Goal: Information Seeking & Learning: Learn about a topic

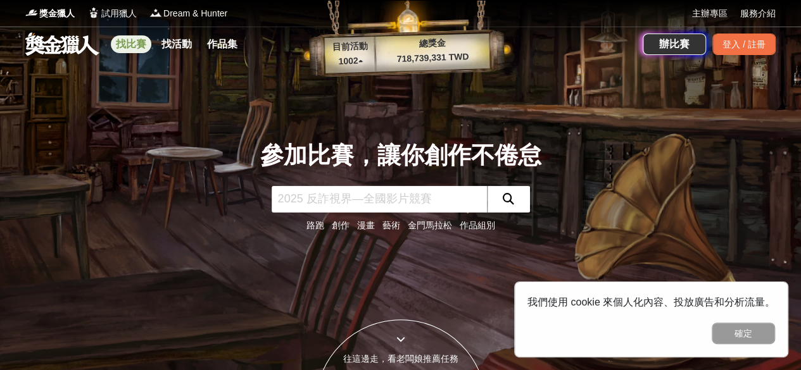
click at [149, 44] on link "找比賽" at bounding box center [131, 44] width 41 height 18
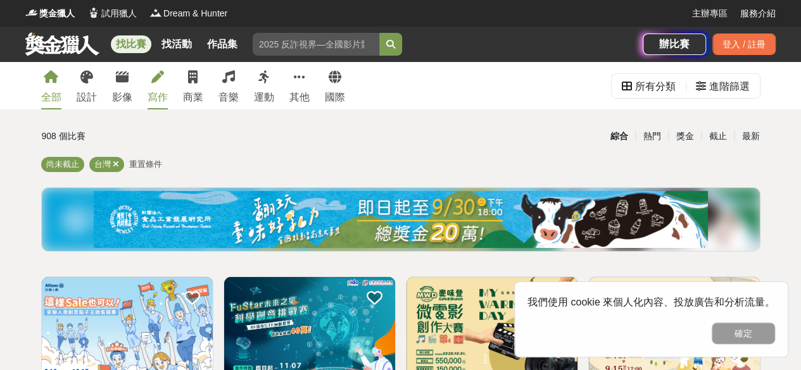
click at [159, 87] on link "寫作" at bounding box center [157, 85] width 20 height 47
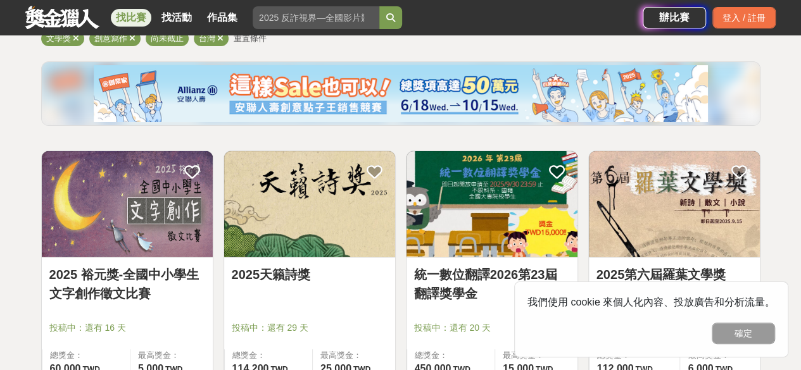
scroll to position [151, 0]
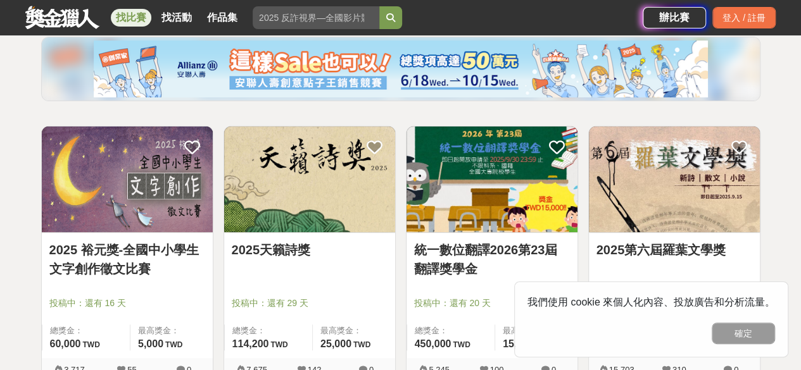
click at [159, 87] on img at bounding box center [401, 69] width 614 height 57
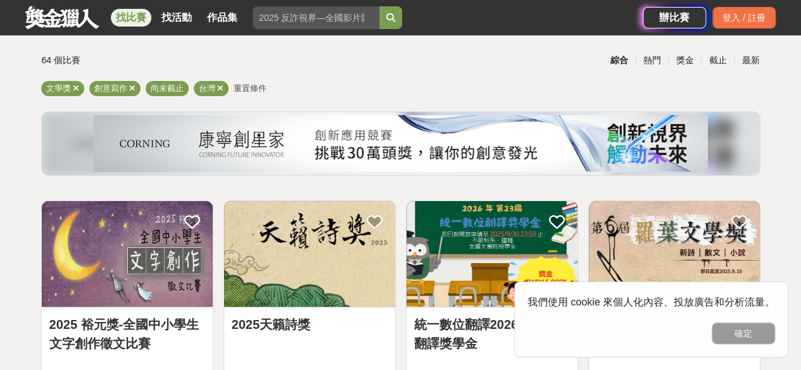
scroll to position [215, 0]
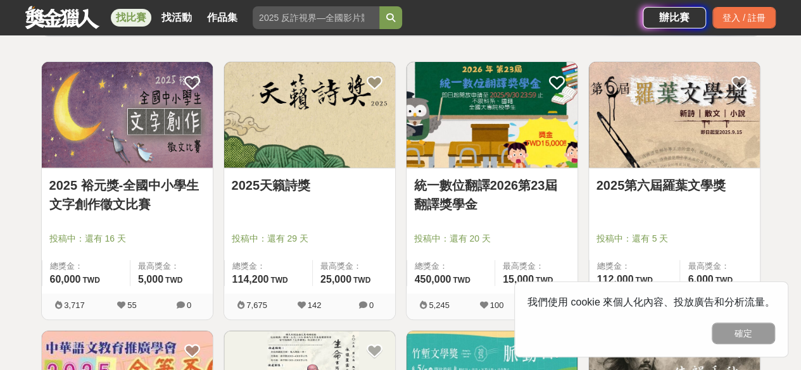
click at [299, 247] on div "投稿中：還有 29 天" at bounding box center [310, 244] width 156 height 24
click at [299, 180] on link "2025天籟詩獎" at bounding box center [310, 185] width 156 height 19
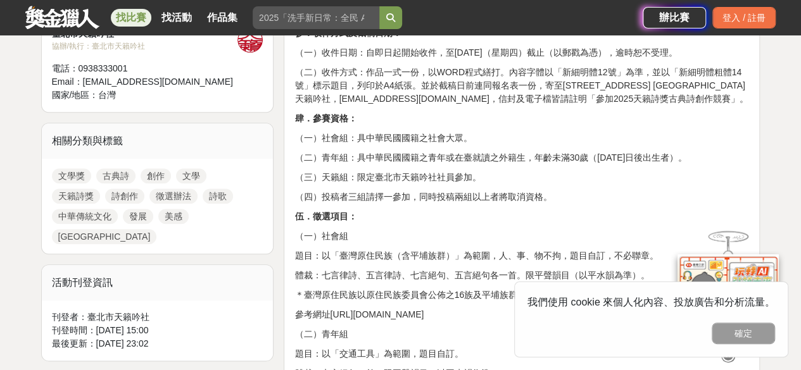
scroll to position [573, 0]
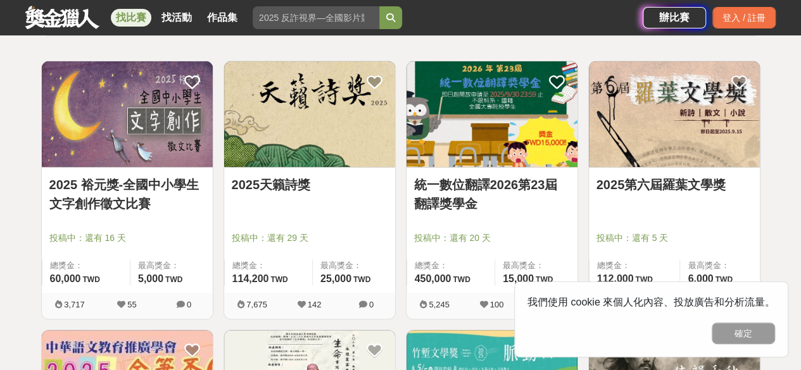
scroll to position [215, 0]
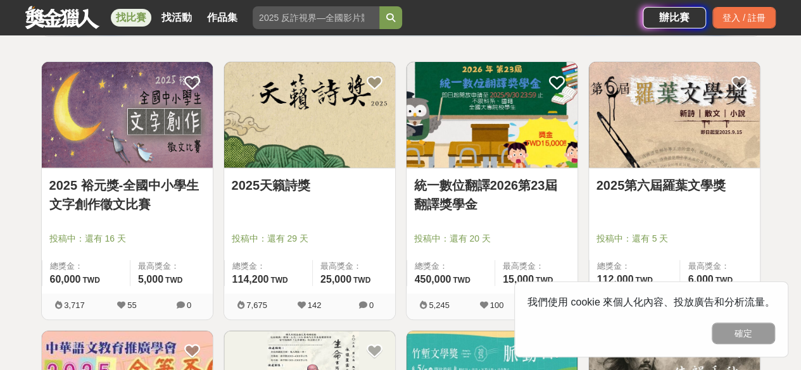
click at [653, 163] on img at bounding box center [674, 115] width 171 height 106
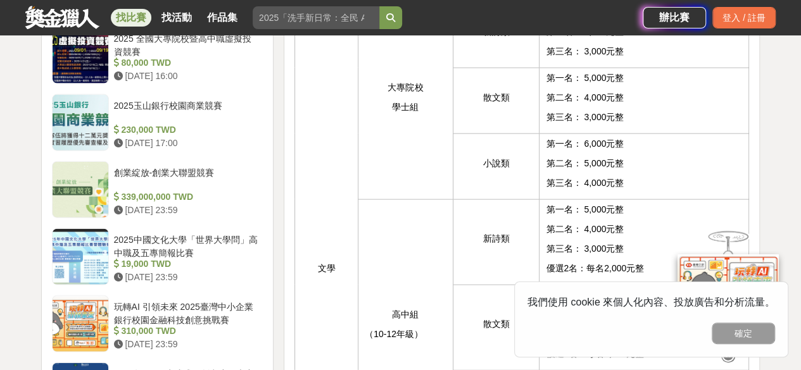
scroll to position [1377, 0]
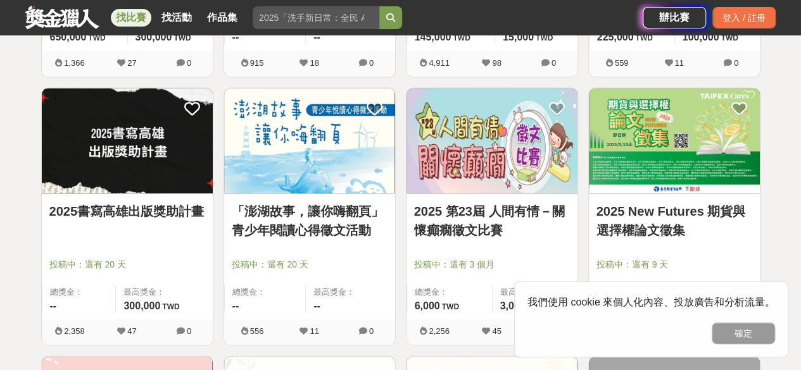
scroll to position [1265, 0]
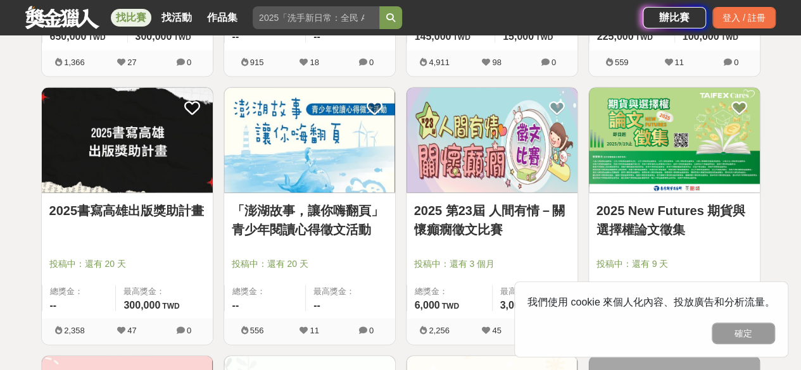
click at [158, 220] on link "2025書寫高雄出版獎助計畫" at bounding box center [127, 210] width 156 height 19
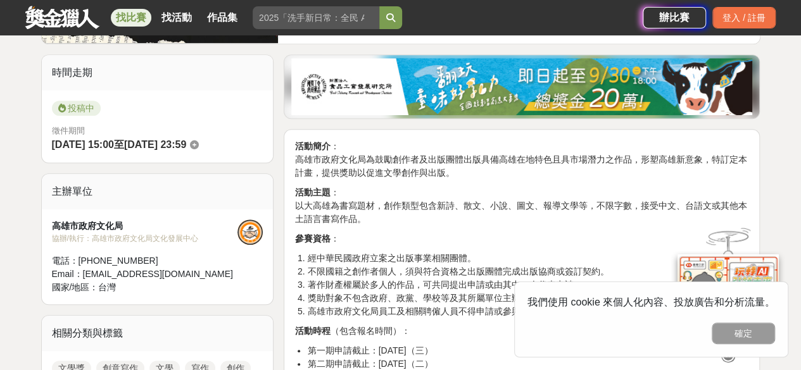
scroll to position [309, 0]
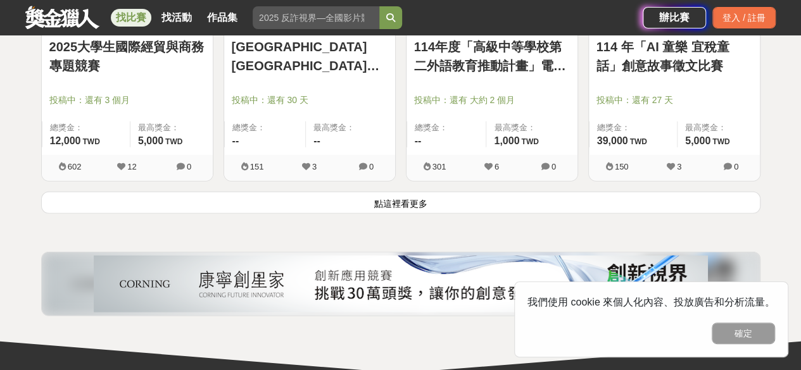
scroll to position [1701, 0]
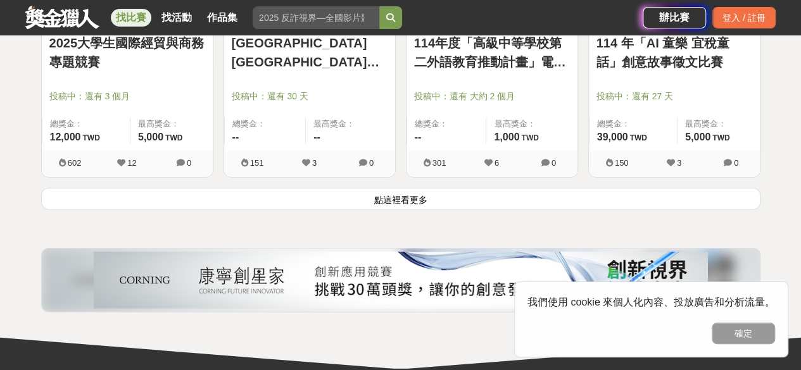
click at [162, 202] on button "點這裡看更多" at bounding box center [400, 199] width 719 height 22
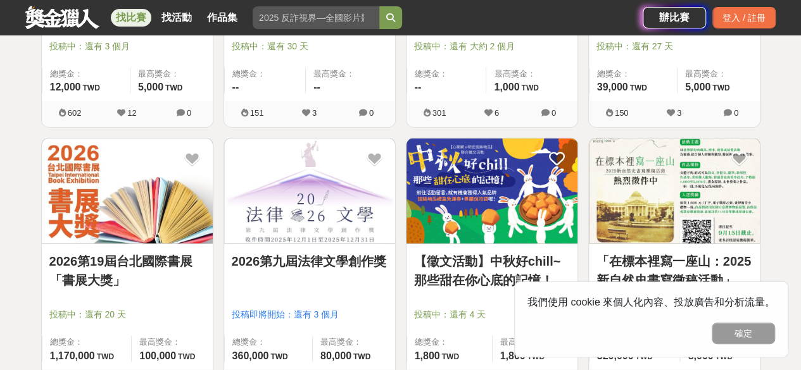
scroll to position [1753, 0]
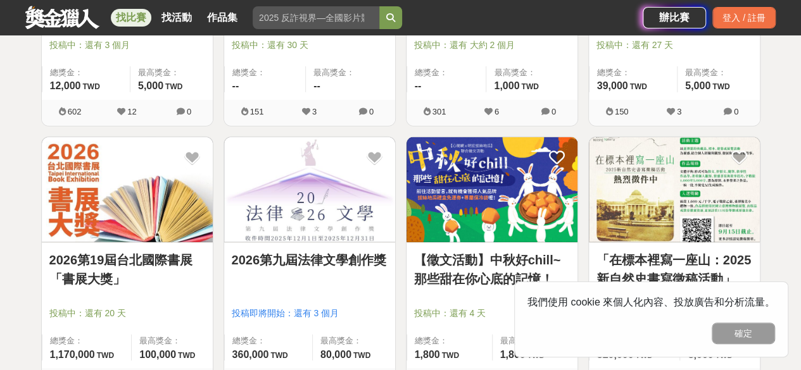
click at [104, 235] on img at bounding box center [127, 190] width 171 height 106
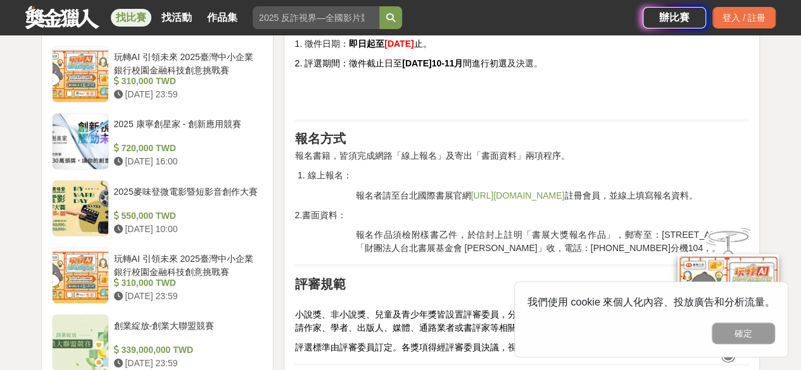
scroll to position [1022, 0]
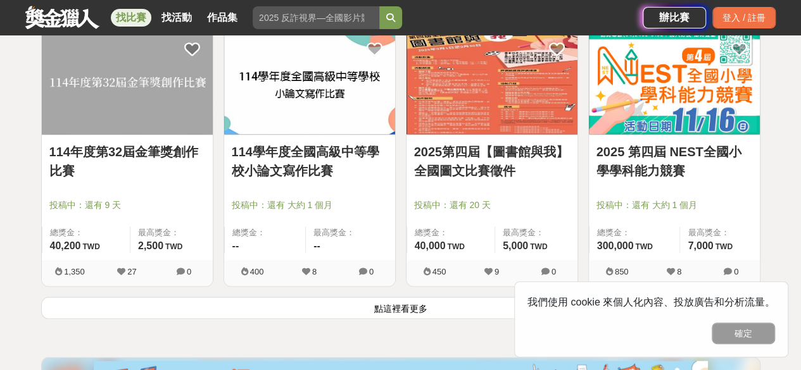
scroll to position [3206, 0]
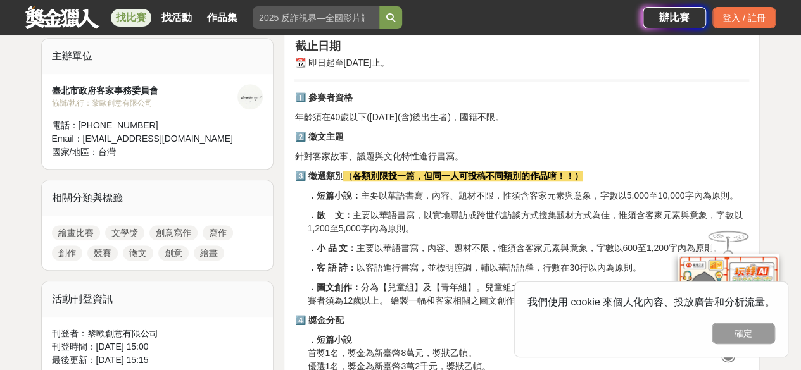
scroll to position [434, 0]
